Goal: Task Accomplishment & Management: Complete application form

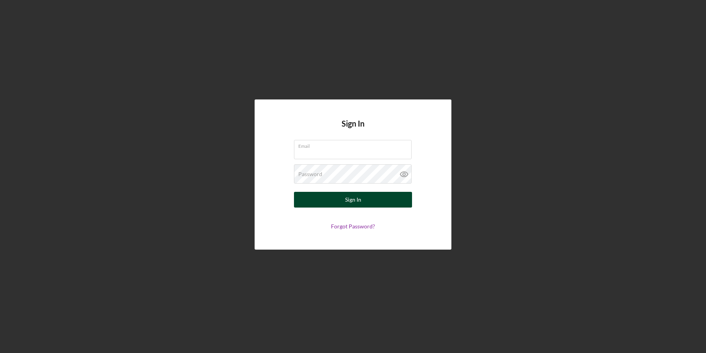
type input "[EMAIL_ADDRESS][DOMAIN_NAME]"
click at [347, 202] on div "Sign In" at bounding box center [353, 200] width 16 height 16
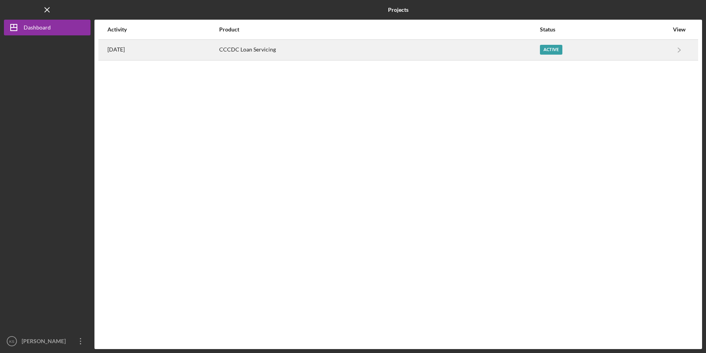
click at [562, 49] on div "Active" at bounding box center [551, 50] width 22 height 10
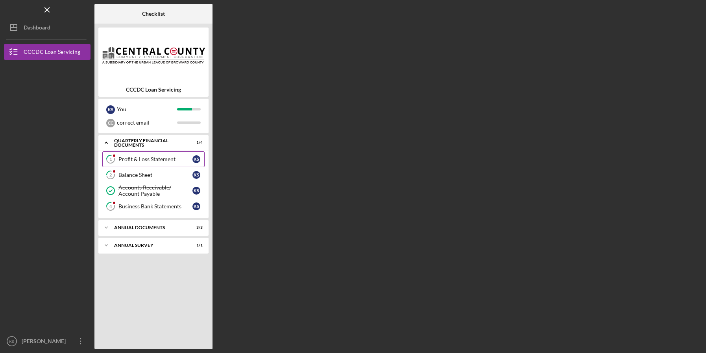
click at [140, 161] on div "Profit & Loss Statement" at bounding box center [155, 159] width 74 height 6
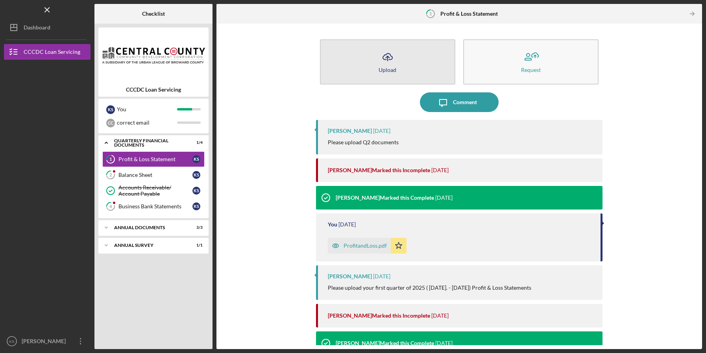
click at [385, 53] on icon "Icon/Upload" at bounding box center [388, 57] width 20 height 20
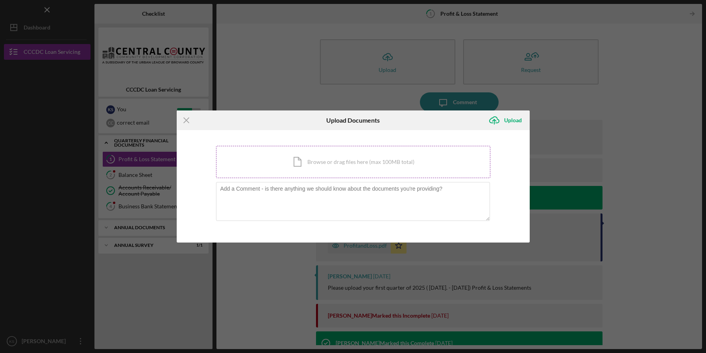
click at [326, 160] on div "Icon/Document Browse or drag files here (max 100MB total) Tap to choose files o…" at bounding box center [353, 162] width 274 height 32
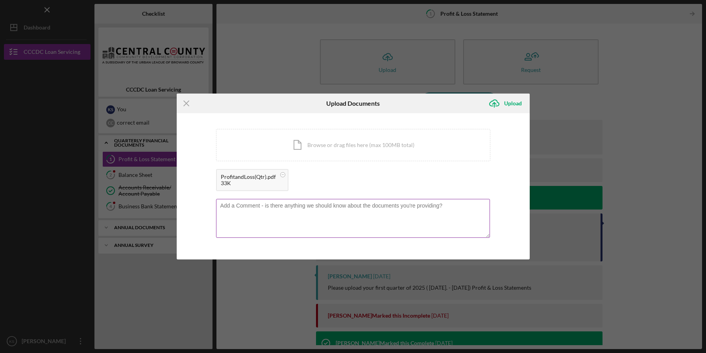
click at [326, 208] on textarea at bounding box center [353, 218] width 274 height 39
type textarea "Q2 2025 Profit & Loss"
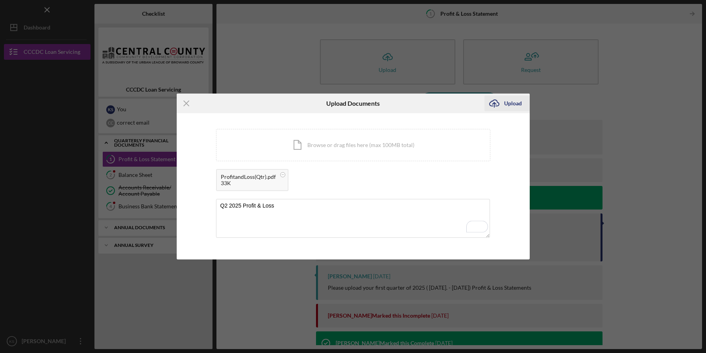
click at [510, 107] on div "Upload" at bounding box center [513, 104] width 18 height 16
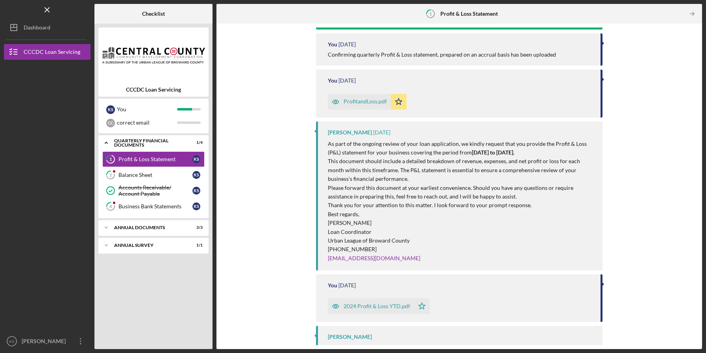
scroll to position [400, 0]
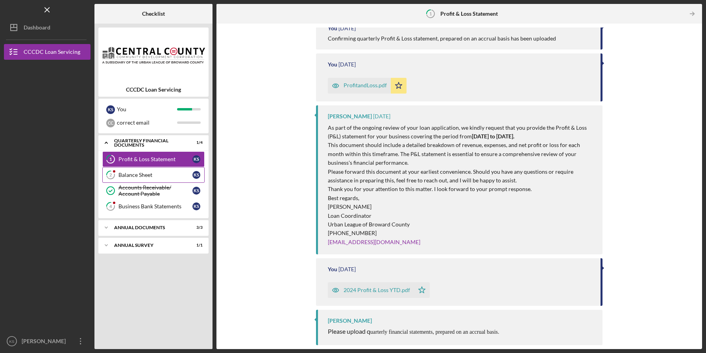
click at [151, 179] on link "2 Balance Sheet K S" at bounding box center [153, 175] width 102 height 16
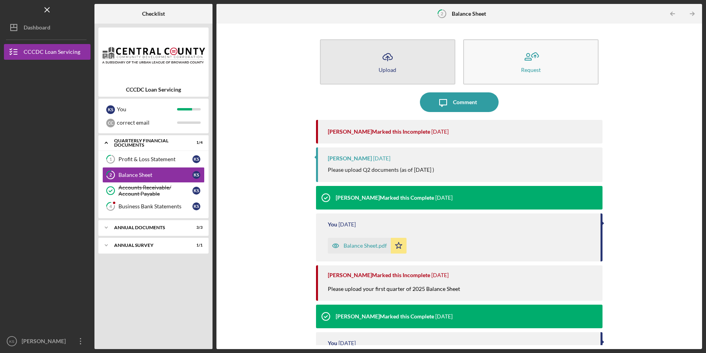
click at [398, 59] on button "Icon/Upload Upload" at bounding box center [387, 61] width 135 height 45
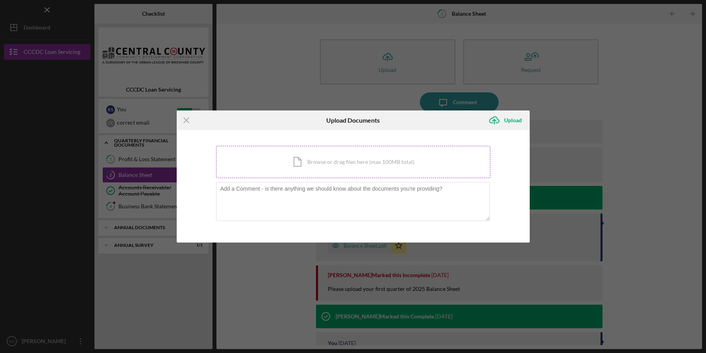
click at [328, 170] on div "Icon/Document Browse or drag files here (max 100MB total) Tap to choose files o…" at bounding box center [353, 162] width 274 height 32
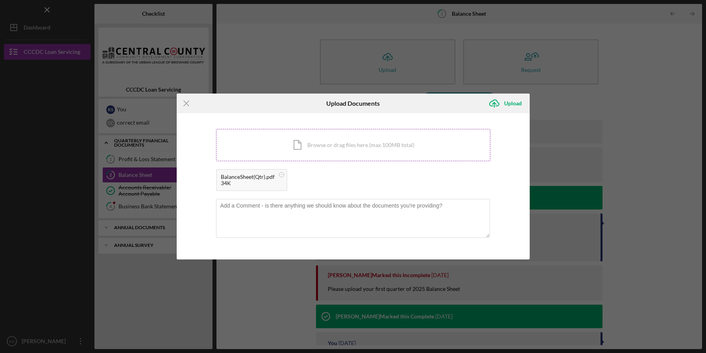
click at [382, 149] on div "Icon/Document Browse or drag files here (max 100MB total) Tap to choose files o…" at bounding box center [353, 145] width 274 height 32
click at [348, 215] on textarea "To enrich screen reader interactions, please activate Accessibility in Grammarl…" at bounding box center [353, 218] width 274 height 39
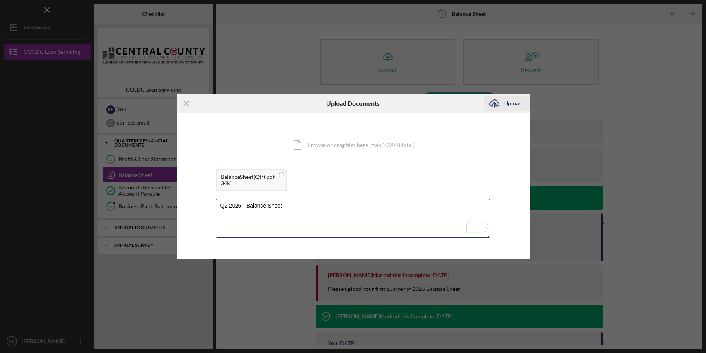
type textarea "Q2 2025 - Balance Sheet"
click at [510, 104] on div "Upload" at bounding box center [513, 104] width 18 height 16
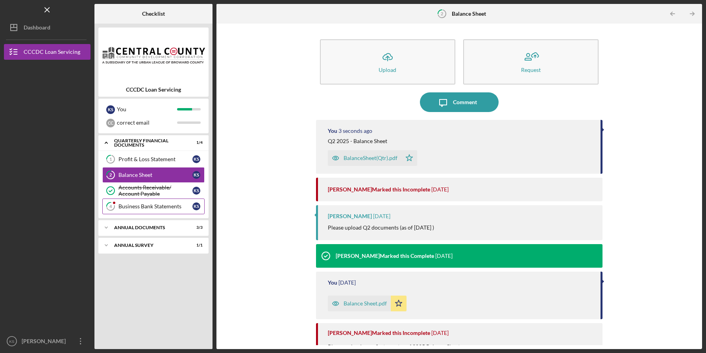
click at [138, 209] on div "Business Bank Statements" at bounding box center [155, 207] width 74 height 6
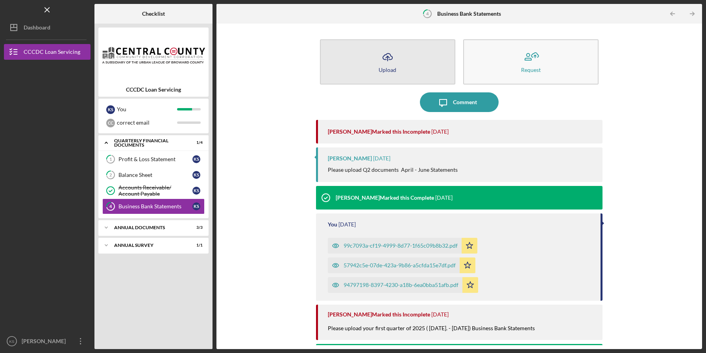
click at [394, 67] on div "Upload" at bounding box center [388, 70] width 18 height 6
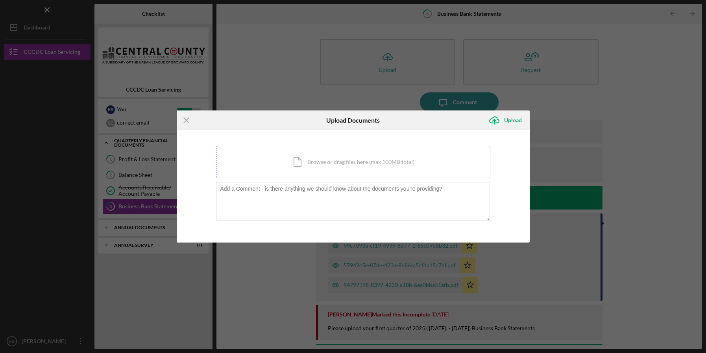
click at [361, 167] on div "Icon/Document Browse or drag files here (max 100MB total) Tap to choose files o…" at bounding box center [353, 162] width 274 height 32
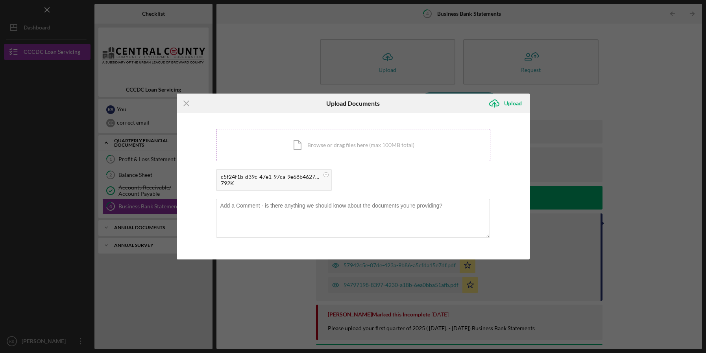
click at [364, 143] on div "Icon/Document Browse or drag files here (max 100MB total) Tap to choose files o…" at bounding box center [353, 145] width 274 height 32
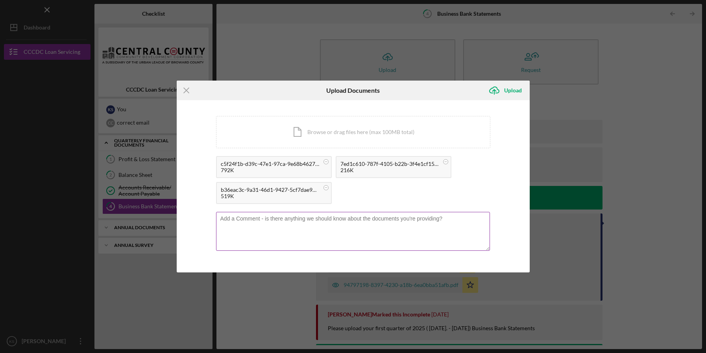
click at [314, 224] on textarea at bounding box center [353, 231] width 274 height 39
type textarea "Q2 2025 Bank Statements"
click at [508, 93] on div "Upload" at bounding box center [513, 91] width 18 height 16
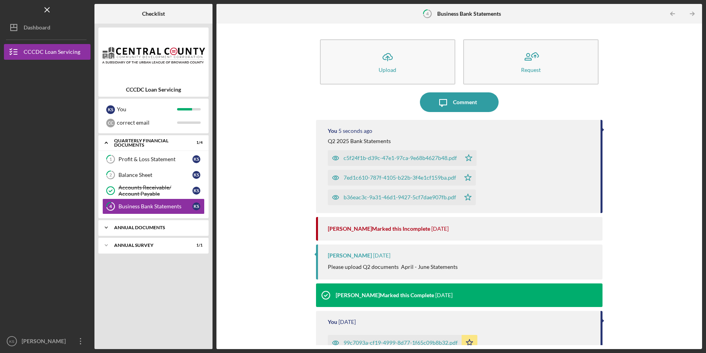
click at [106, 226] on icon "Icon/Expander" at bounding box center [106, 228] width 16 height 16
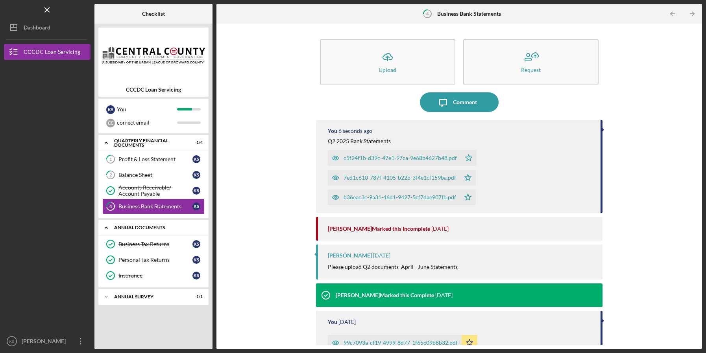
click at [105, 227] on icon "Icon/Expander" at bounding box center [106, 228] width 16 height 16
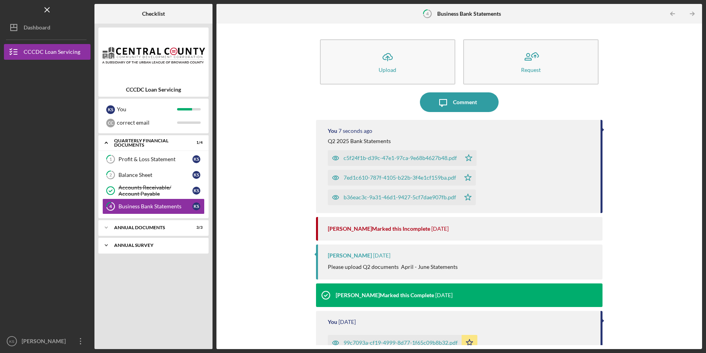
click at [107, 246] on icon "Icon/Expander" at bounding box center [106, 246] width 16 height 16
click at [106, 242] on icon "Icon/Expander" at bounding box center [106, 246] width 16 height 16
click at [144, 160] on div "Profit & Loss Statement" at bounding box center [155, 159] width 74 height 6
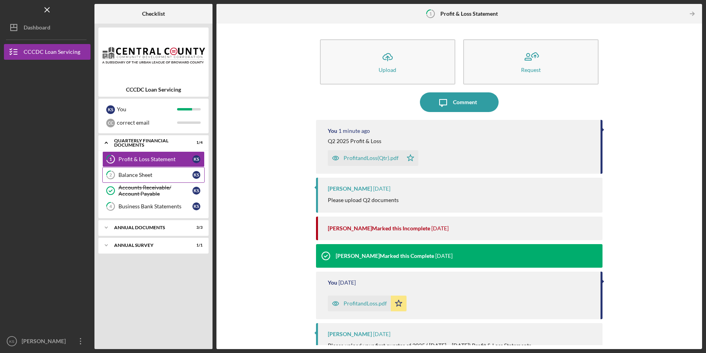
click at [144, 173] on div "Balance Sheet" at bounding box center [155, 175] width 74 height 6
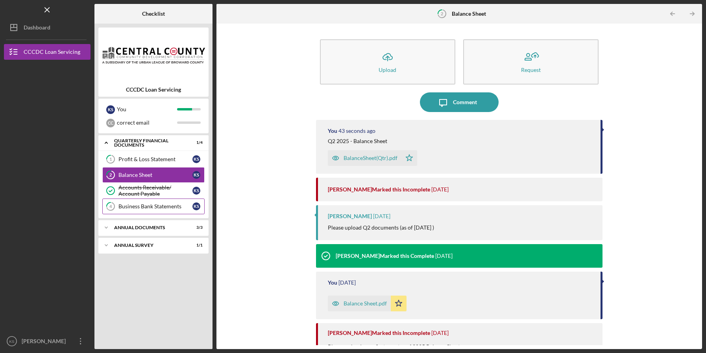
click at [135, 204] on div "Business Bank Statements" at bounding box center [155, 207] width 74 height 6
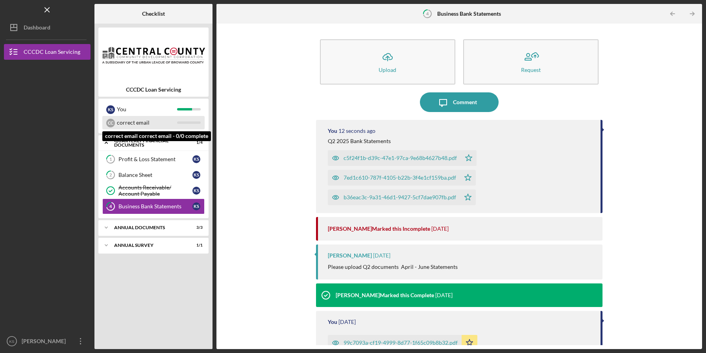
click at [145, 124] on div "correct email" at bounding box center [147, 122] width 60 height 13
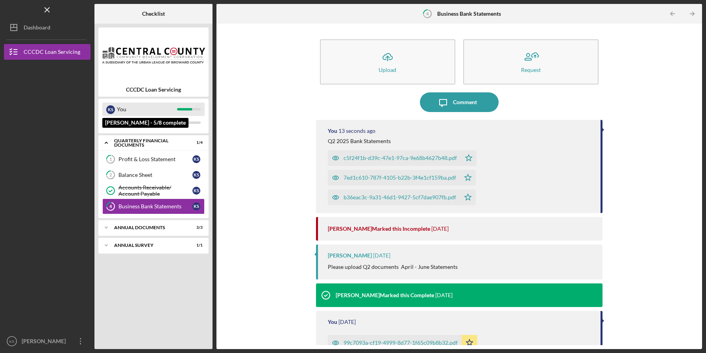
click at [157, 114] on div "You" at bounding box center [147, 109] width 60 height 13
